Goal: Task Accomplishment & Management: Manage account settings

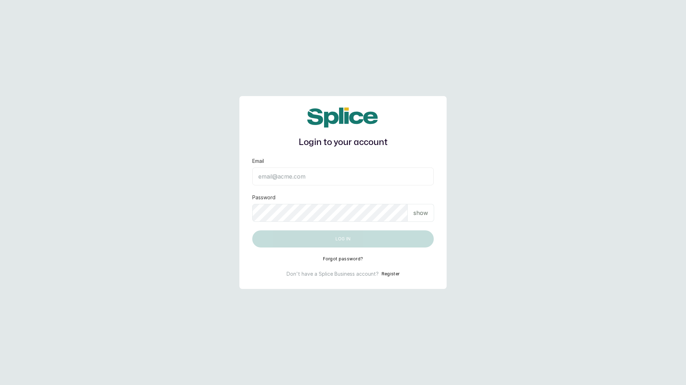
click at [327, 178] on input "Email" at bounding box center [342, 177] width 181 height 18
type input "[EMAIL_ADDRESS][DOMAIN_NAME]"
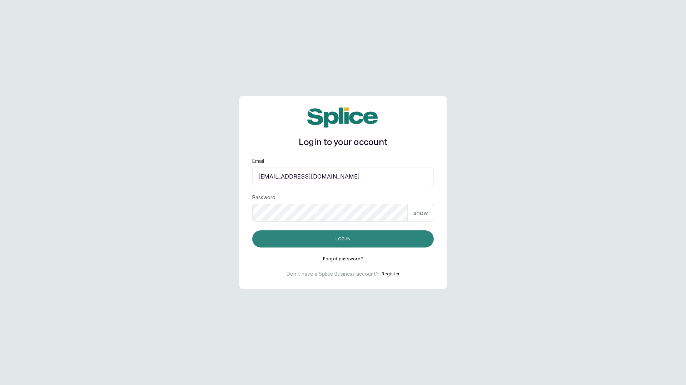
click at [322, 236] on button "Log in" at bounding box center [342, 238] width 181 height 17
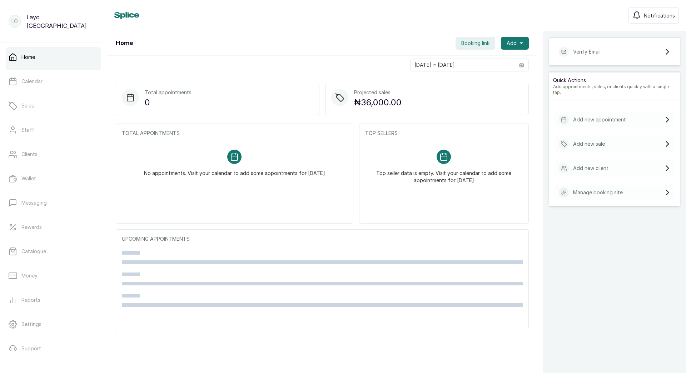
scroll to position [36, 0]
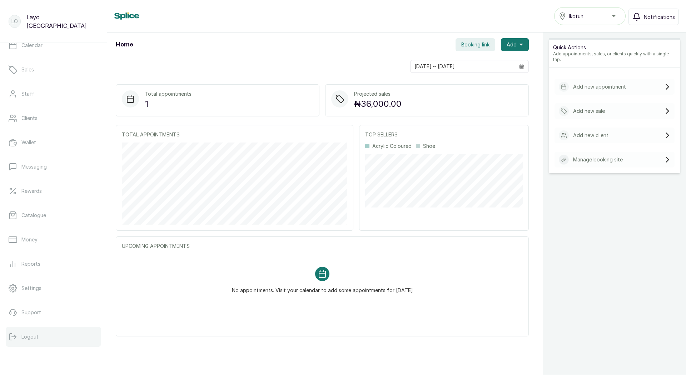
click at [31, 334] on p "Logout" at bounding box center [29, 336] width 17 height 7
